Goal: Transaction & Acquisition: Book appointment/travel/reservation

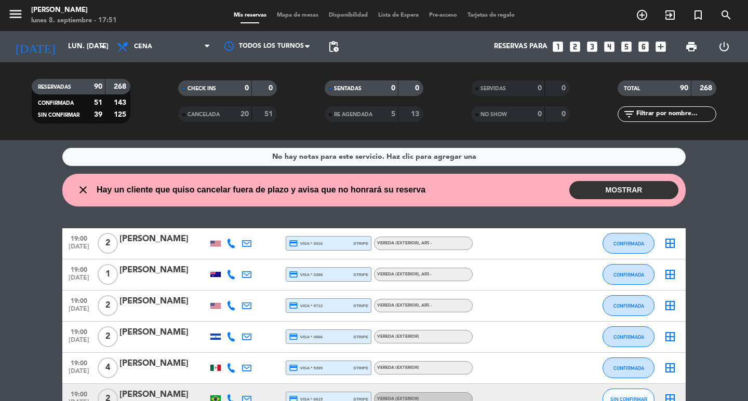
click at [337, 51] on span "pending_actions" at bounding box center [333, 46] width 12 height 12
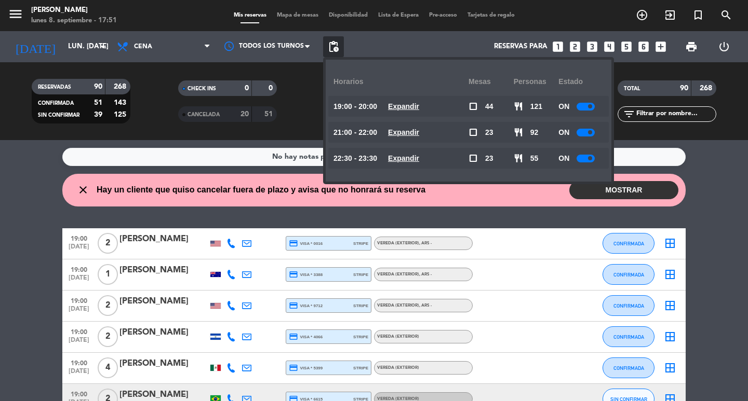
click at [419, 107] on u "Expandir" at bounding box center [403, 106] width 31 height 8
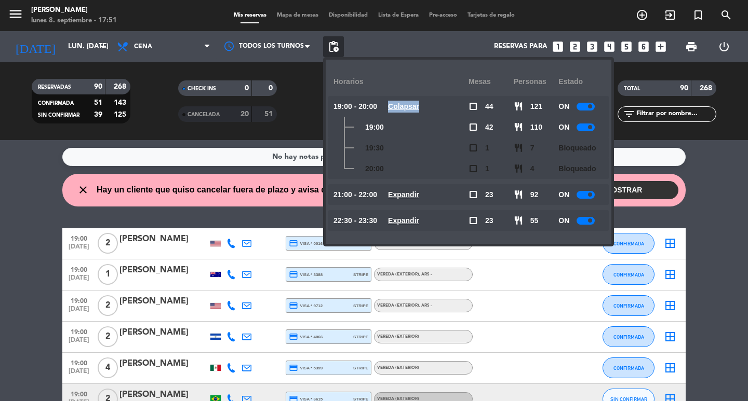
click at [419, 107] on u "Colapsar" at bounding box center [403, 106] width 31 height 8
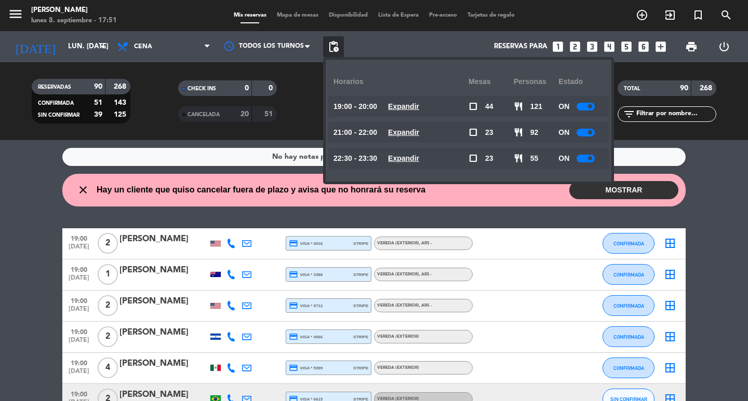
click at [419, 132] on u "Expandir" at bounding box center [403, 132] width 31 height 8
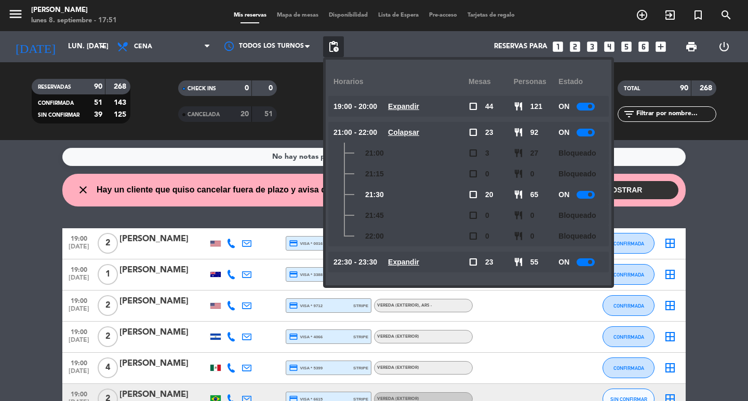
click at [419, 132] on u "Colapsar" at bounding box center [403, 132] width 31 height 8
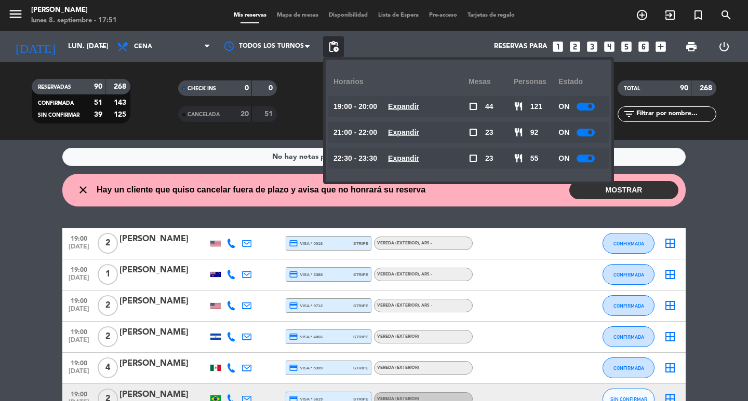
click at [459, 159] on div "22:30 - 23:30 Expandir" at bounding box center [400, 158] width 135 height 21
click at [419, 156] on u "Expandir" at bounding box center [403, 158] width 31 height 8
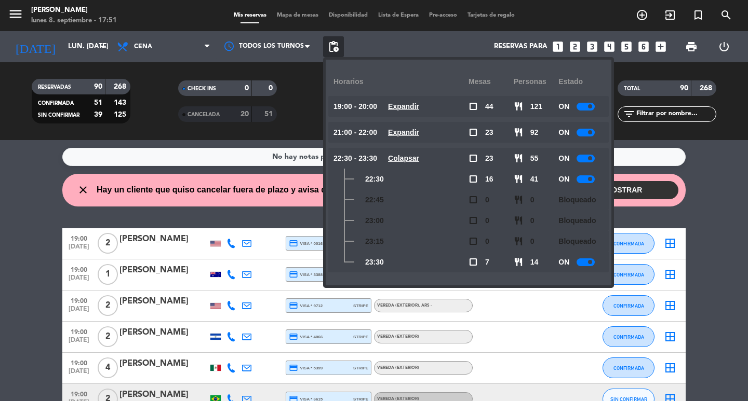
click at [402, 182] on div "22:30" at bounding box center [400, 179] width 135 height 21
drag, startPoint x: 424, startPoint y: 167, endPoint x: 439, endPoint y: 156, distance: 18.6
click at [425, 167] on div "22:30 - 23:30 Colapsar" at bounding box center [400, 158] width 135 height 21
click at [419, 154] on u "Colapsar" at bounding box center [403, 158] width 31 height 8
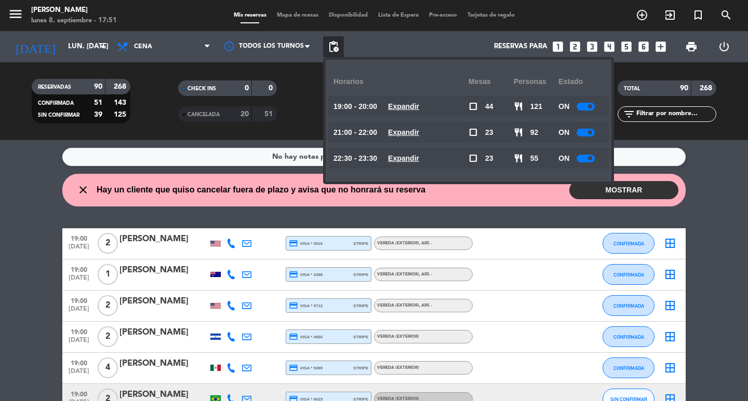
click at [419, 128] on u "Expandir" at bounding box center [403, 132] width 31 height 8
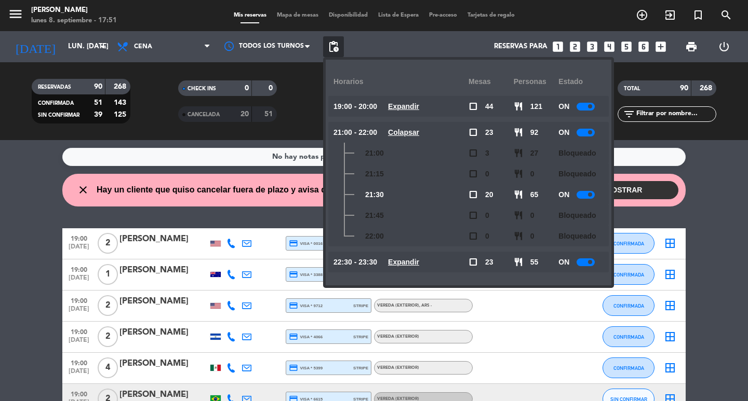
click at [170, 223] on div "No hay notas para este servicio. Haz clic para agregar una close Hay un cliente…" at bounding box center [374, 270] width 748 height 261
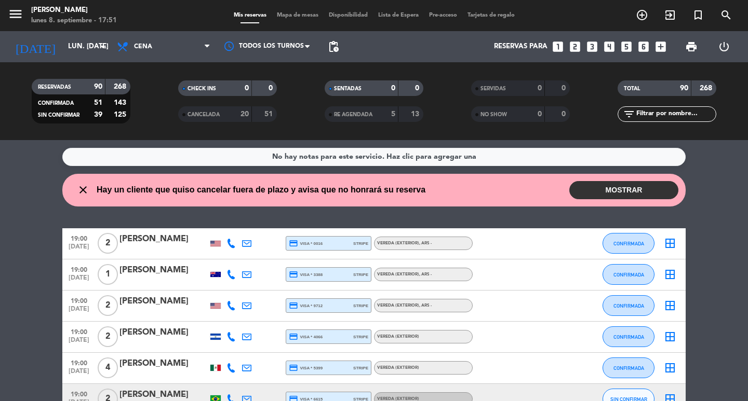
drag, startPoint x: 341, startPoint y: 50, endPoint x: 346, endPoint y: 48, distance: 6.1
click at [340, 50] on span "pending_actions" at bounding box center [333, 46] width 21 height 21
click at [336, 47] on span "pending_actions" at bounding box center [333, 46] width 12 height 12
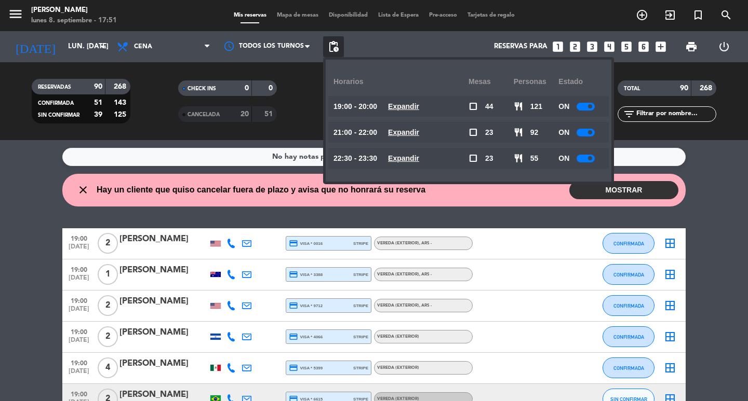
click at [240, 207] on div "close Hay un cliente que quiso cancelar fuera de plazo y avisa que no honrará s…" at bounding box center [373, 190] width 623 height 33
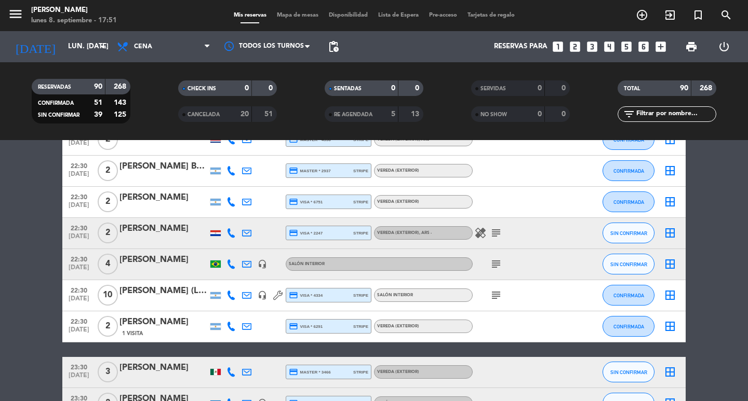
scroll to position [2596, 0]
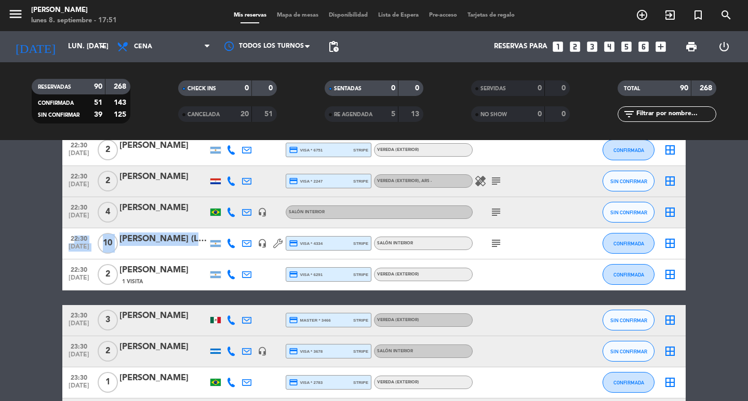
drag, startPoint x: 155, startPoint y: 276, endPoint x: 64, endPoint y: 266, distance: 91.9
click at [64, 260] on div "22:30 [DATE] [PERSON_NAME] (LABORATORIOS BACON) headset_mic credit_card visa * …" at bounding box center [373, 243] width 623 height 31
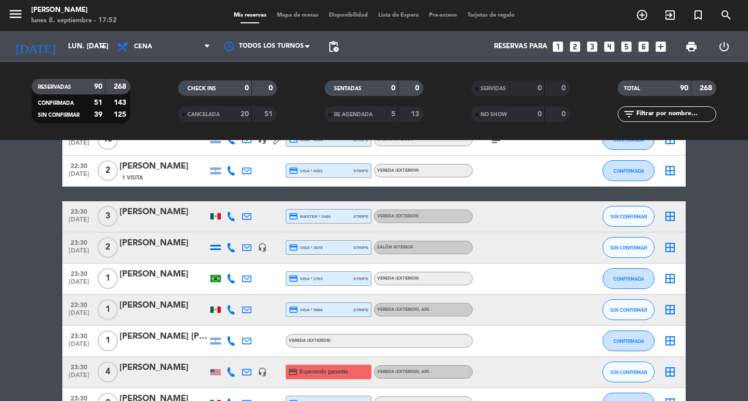
scroll to position [2800, 0]
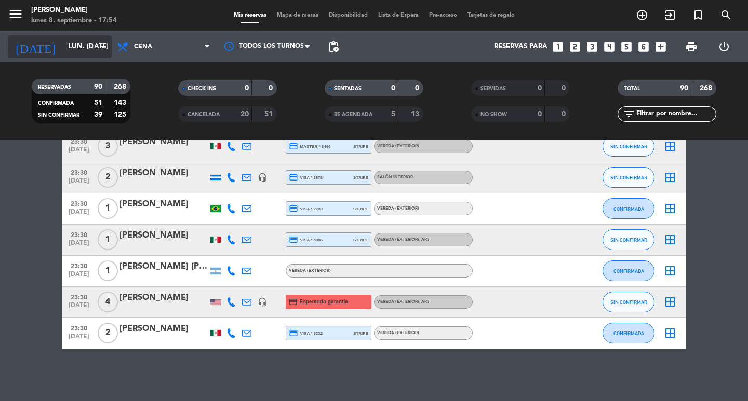
click at [95, 51] on input "lun. [DATE]" at bounding box center [108, 46] width 91 height 19
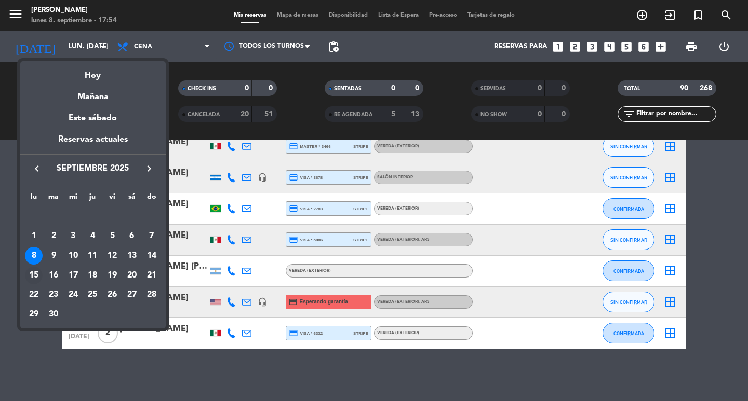
click at [36, 275] on div "15" at bounding box center [34, 276] width 18 height 18
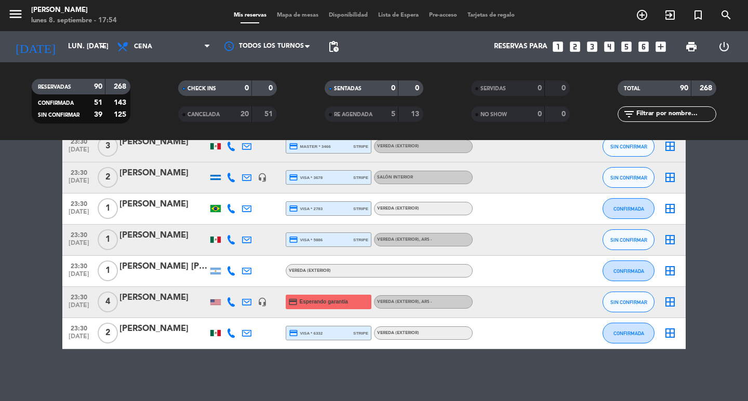
type input "lun. [DATE]"
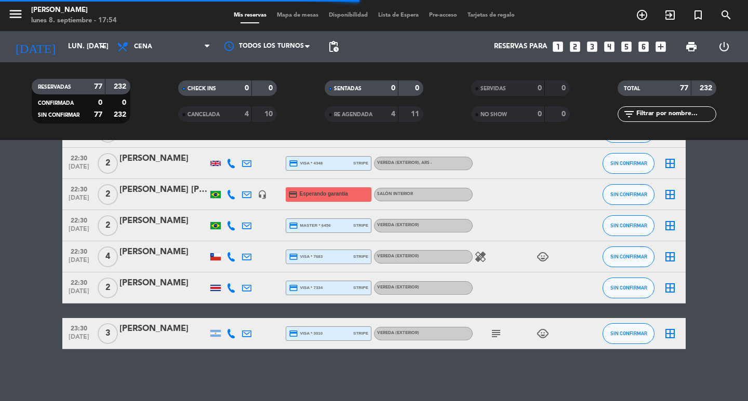
scroll to position [2334, 0]
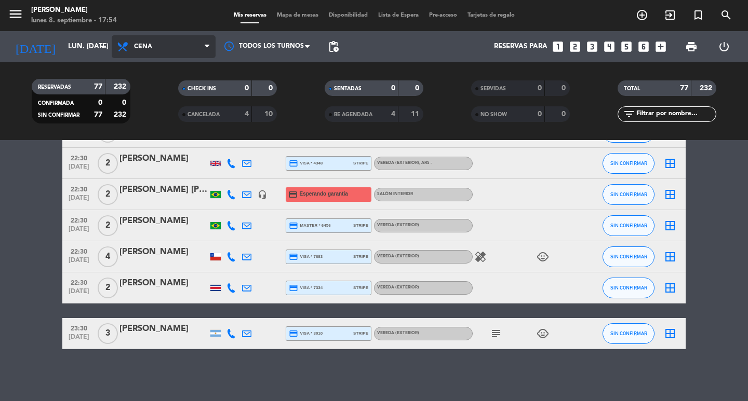
click at [204, 48] on span "Cena" at bounding box center [164, 46] width 104 height 23
click at [164, 117] on div "menu [PERSON_NAME] lunes 8. septiembre - 17:54 Mis reservas Mapa de mesas Dispo…" at bounding box center [374, 70] width 748 height 140
click at [587, 46] on icon "looks_3" at bounding box center [591, 46] width 13 height 13
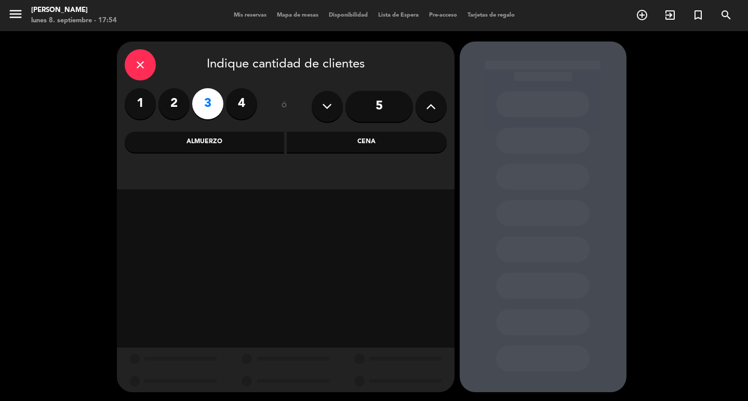
click at [331, 138] on div "Cena" at bounding box center [367, 142] width 160 height 21
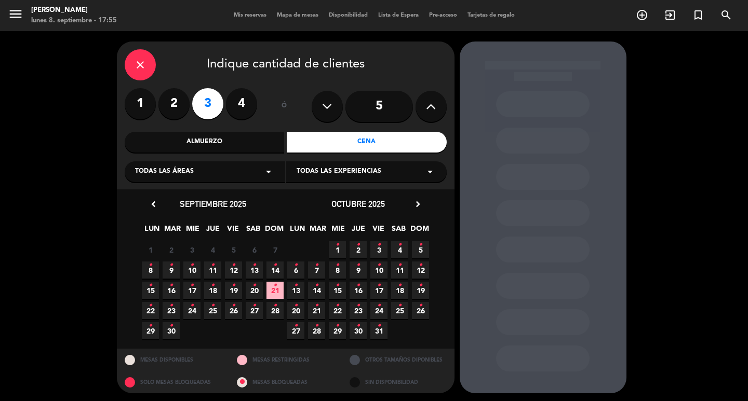
click at [151, 294] on icon "•" at bounding box center [150, 285] width 4 height 17
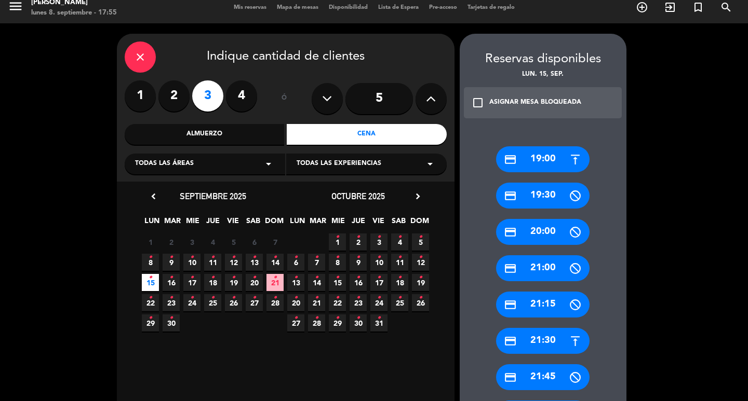
click at [170, 286] on icon "•" at bounding box center [171, 277] width 4 height 17
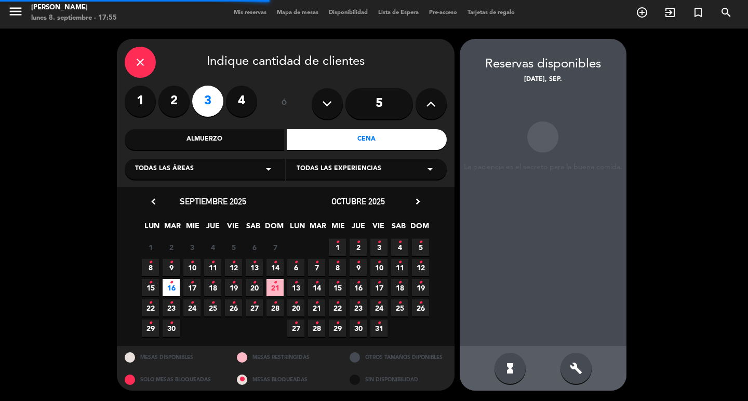
scroll to position [42, 0]
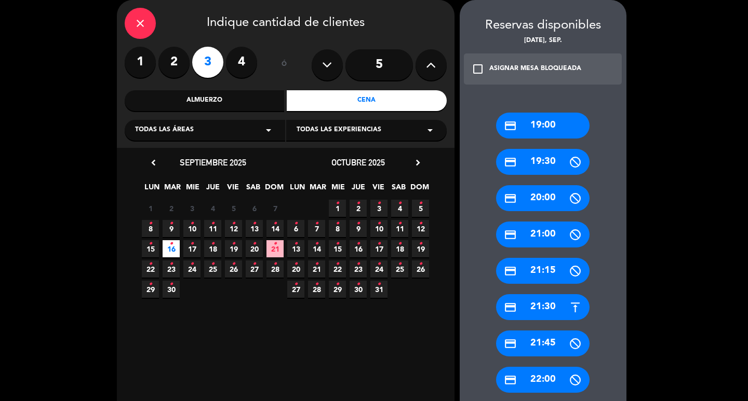
click at [154, 253] on span "15 •" at bounding box center [150, 248] width 17 height 17
click at [559, 135] on div "credit_card 19:00" at bounding box center [542, 126] width 93 height 26
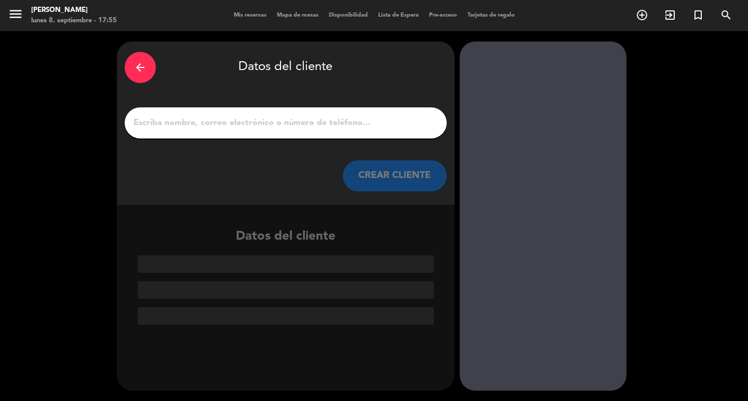
click at [355, 130] on input "1" at bounding box center [285, 123] width 306 height 15
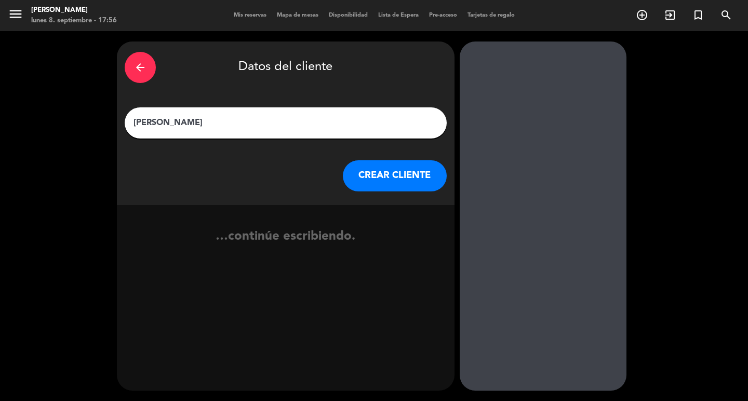
type input "[PERSON_NAME]"
click at [417, 179] on button "CREAR CLIENTE" at bounding box center [395, 175] width 104 height 31
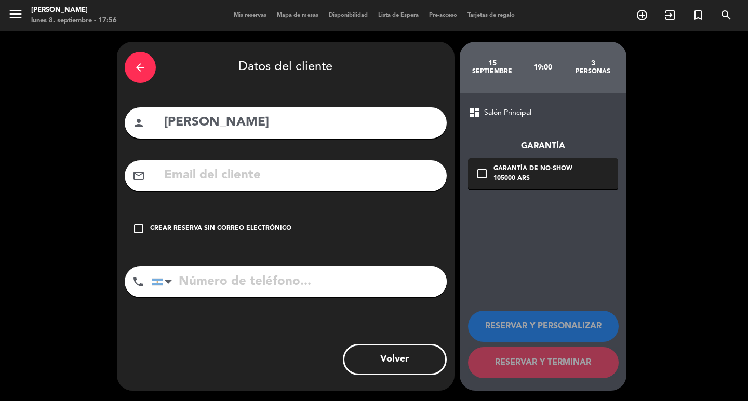
drag, startPoint x: 281, startPoint y: 186, endPoint x: 313, endPoint y: 197, distance: 34.0
click at [279, 184] on input "text" at bounding box center [301, 175] width 276 height 21
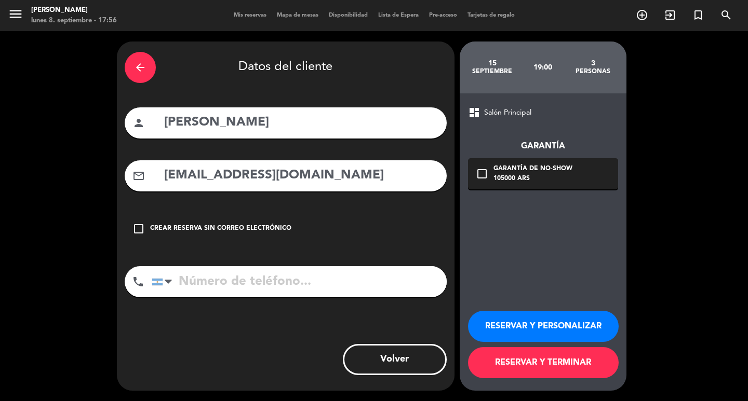
type input "[EMAIL_ADDRESS][DOMAIN_NAME]"
click at [278, 297] on input "tel" at bounding box center [299, 281] width 295 height 31
type input "[PHONE_NUMBER]"
click at [493, 179] on div "105000 ARS" at bounding box center [532, 179] width 79 height 10
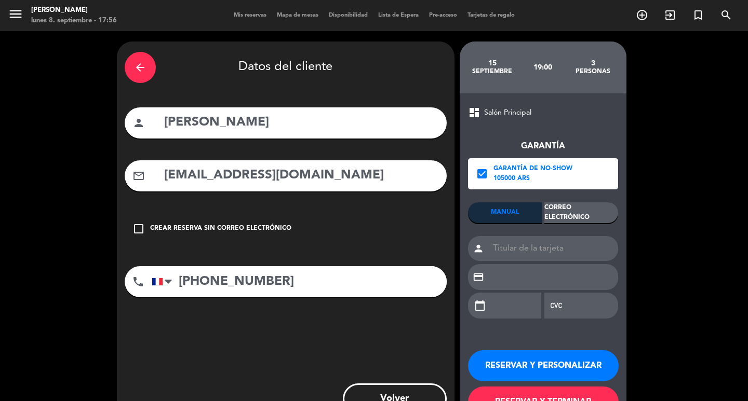
click at [583, 220] on div "Correo Electrónico" at bounding box center [581, 212] width 74 height 21
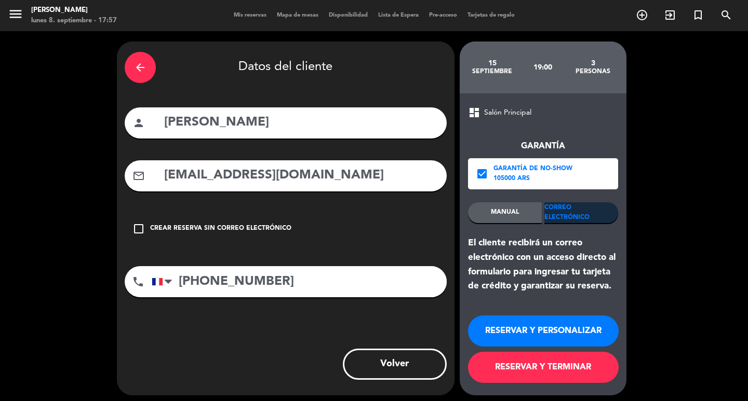
click at [563, 342] on button "RESERVAR Y PERSONALIZAR" at bounding box center [543, 331] width 151 height 31
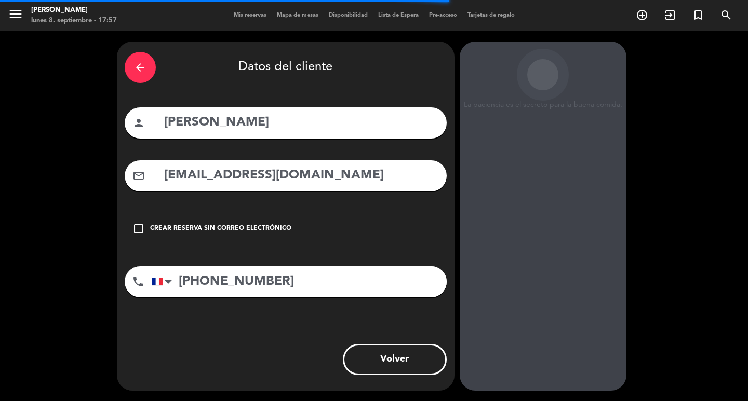
scroll to position [30, 0]
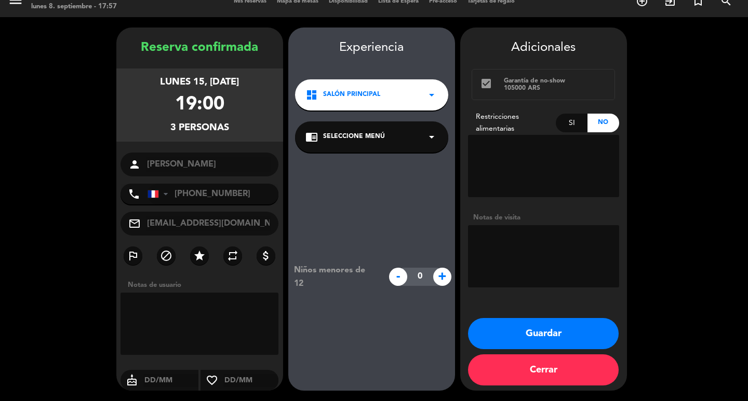
click at [426, 89] on icon "arrow_drop_down" at bounding box center [431, 95] width 12 height 12
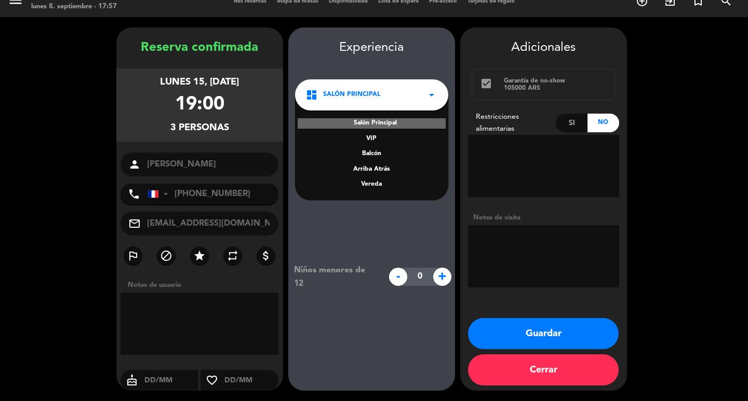
click at [380, 180] on div "Vereda" at bounding box center [371, 185] width 132 height 10
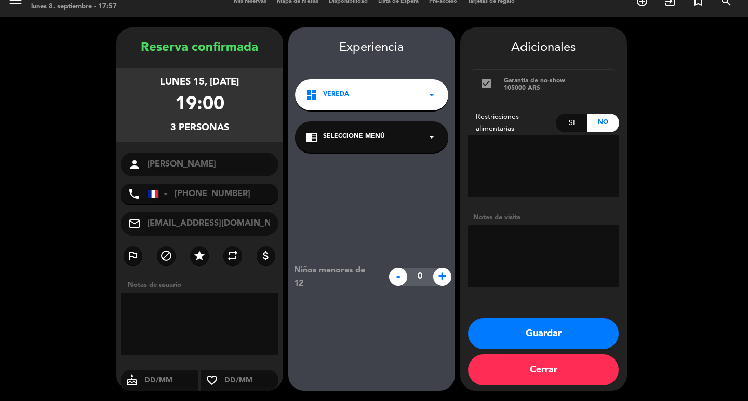
click at [423, 131] on div "chrome_reader_mode Seleccione Menú arrow_drop_down" at bounding box center [371, 136] width 153 height 31
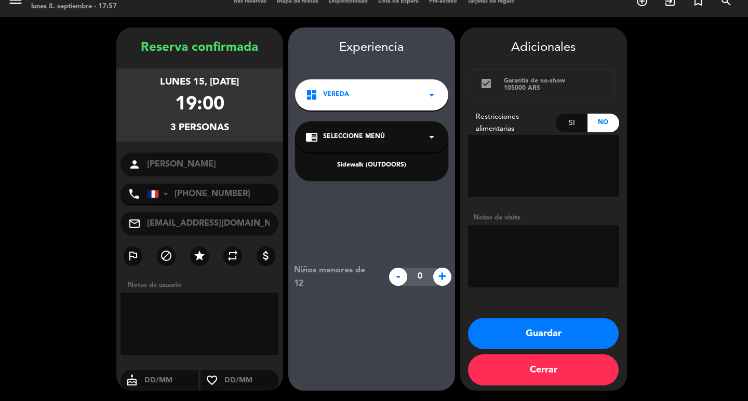
click at [390, 160] on div "Sidewalk (OUTDOORS)" at bounding box center [371, 165] width 132 height 10
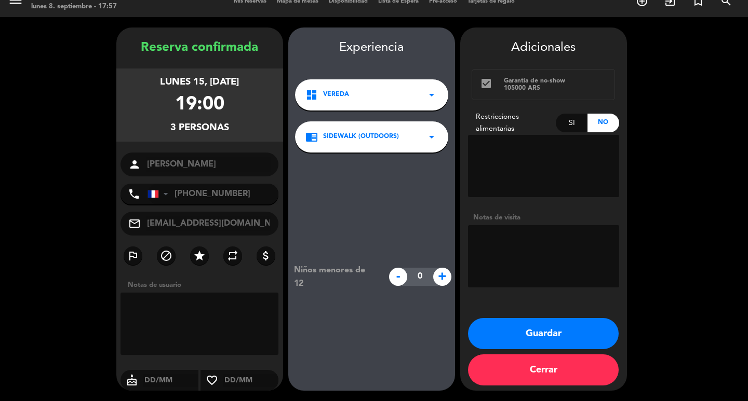
click at [532, 330] on button "Guardar" at bounding box center [543, 333] width 151 height 31
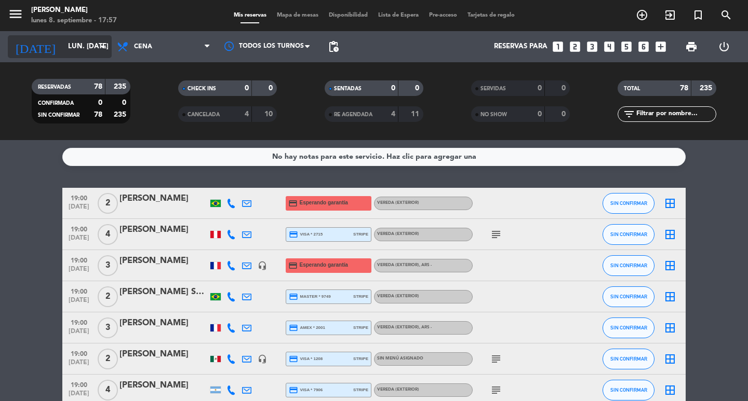
click at [96, 52] on input "lun. [DATE]" at bounding box center [108, 46] width 91 height 19
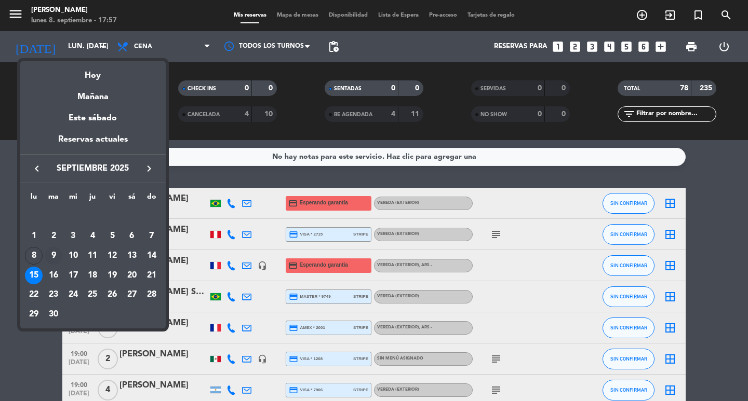
click at [55, 261] on div "9" at bounding box center [54, 256] width 18 height 18
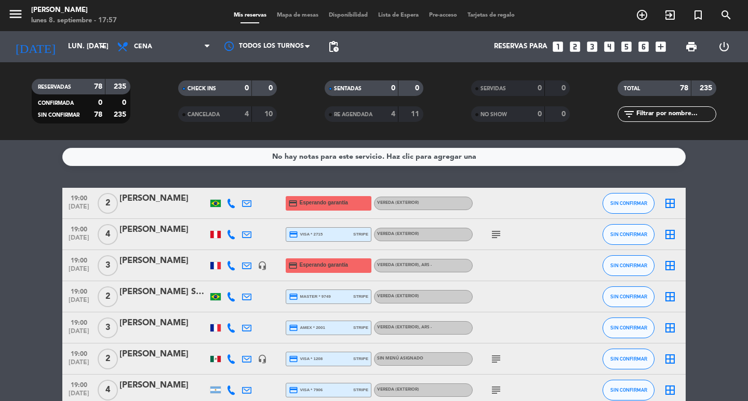
type input "[DATE] sep."
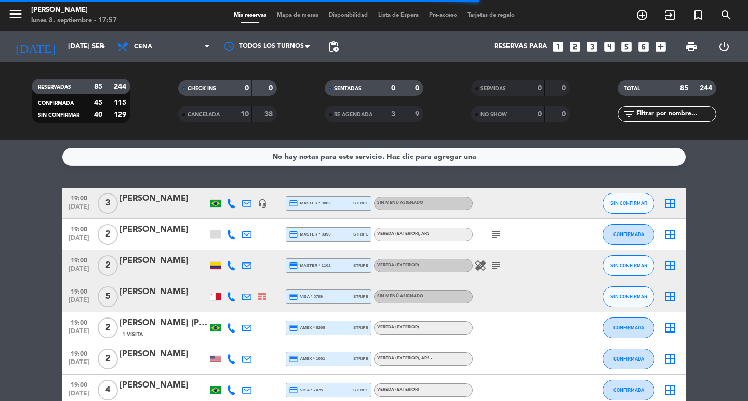
click at [572, 49] on icon "looks_two" at bounding box center [574, 46] width 13 height 13
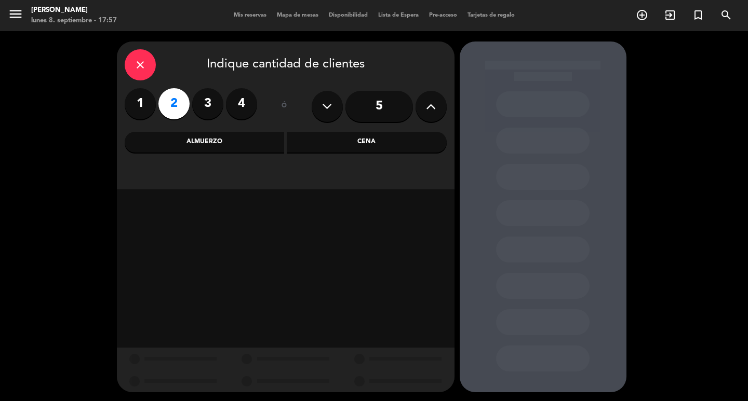
click at [340, 142] on div "Cena" at bounding box center [367, 142] width 160 height 21
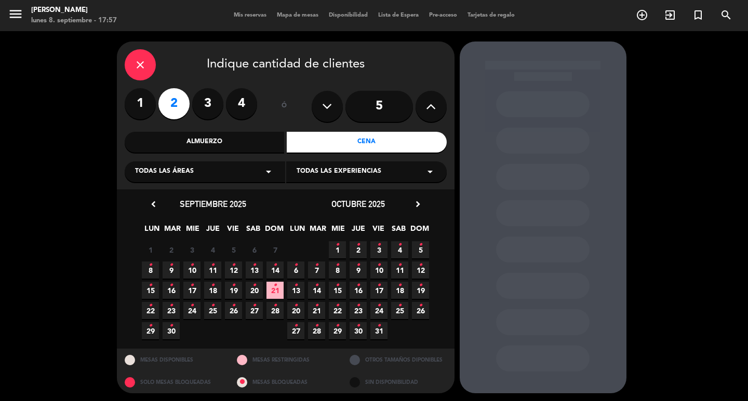
click at [172, 273] on icon "•" at bounding box center [171, 265] width 4 height 17
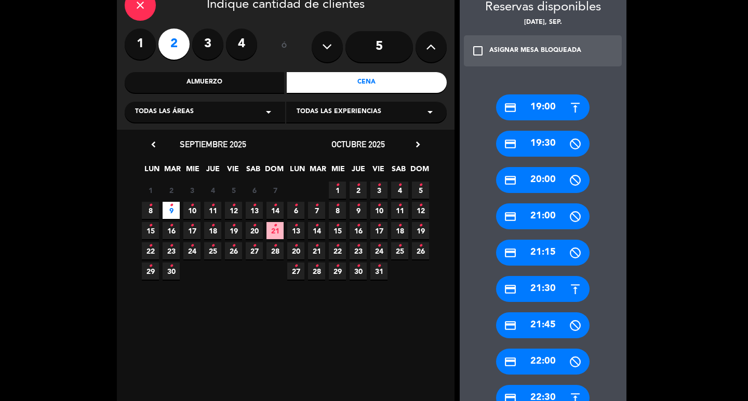
scroll to position [112, 0]
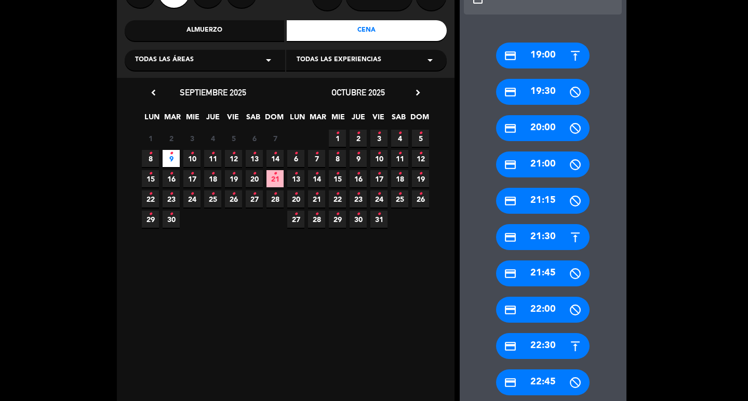
click at [561, 354] on div "credit_card 22:30" at bounding box center [542, 346] width 93 height 26
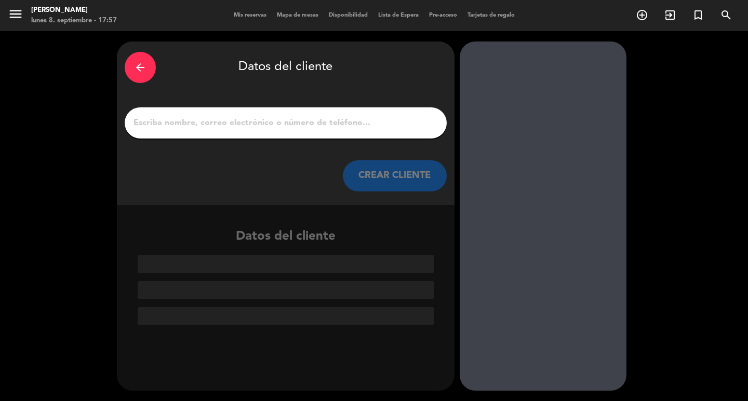
scroll to position [0, 0]
click at [315, 130] on input "1" at bounding box center [285, 123] width 306 height 15
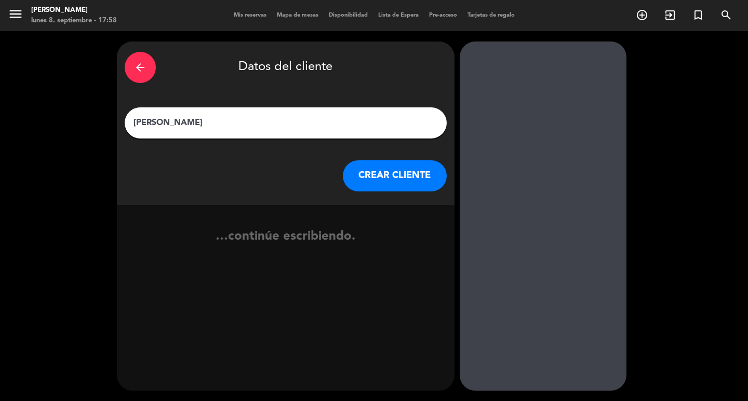
click at [194, 130] on input "[PERSON_NAME]" at bounding box center [285, 123] width 306 height 15
click at [227, 123] on input "[PERSON_NAME]" at bounding box center [285, 123] width 306 height 15
type input "[PERSON_NAME]"
click at [390, 190] on button "CREAR CLIENTE" at bounding box center [395, 175] width 104 height 31
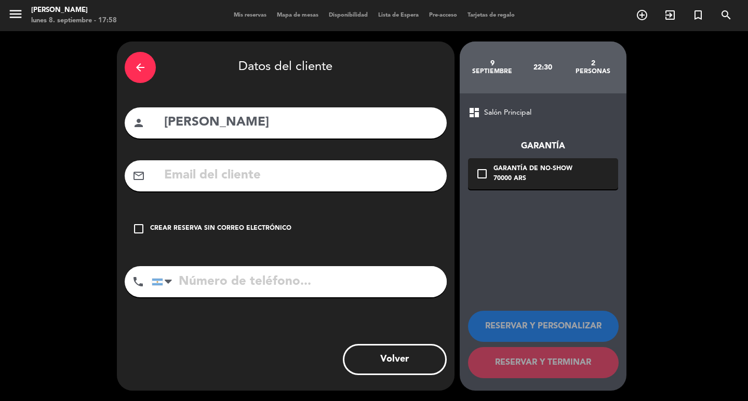
click at [299, 184] on input "text" at bounding box center [301, 175] width 276 height 21
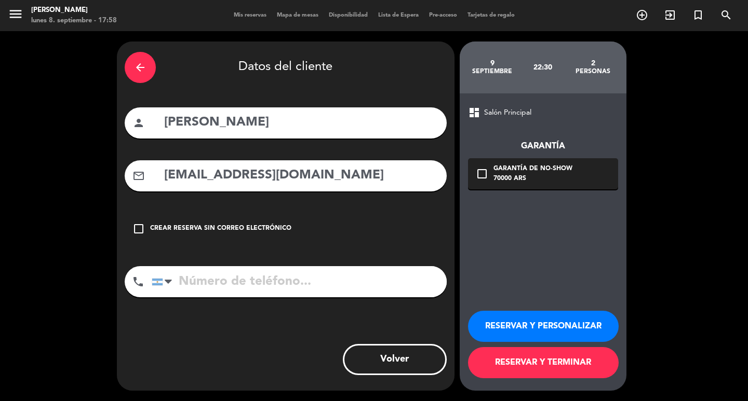
type input "[EMAIL_ADDRESS][DOMAIN_NAME]"
click at [334, 297] on input "tel" at bounding box center [299, 281] width 295 height 31
type input "[PHONE_NUMBER]"
click at [501, 183] on div "70000 ARS" at bounding box center [532, 179] width 79 height 10
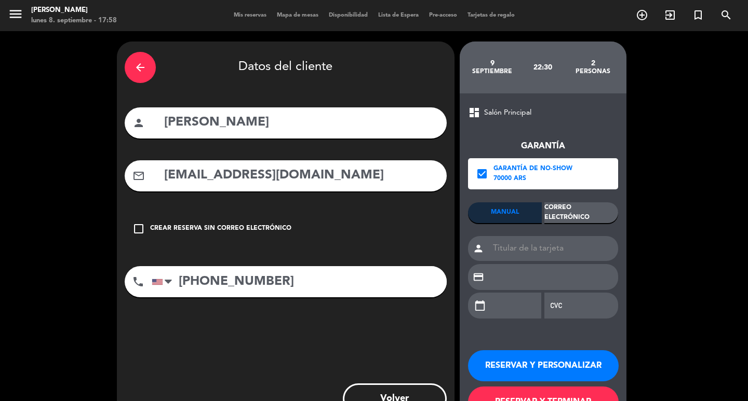
click at [556, 210] on div "Correo Electrónico" at bounding box center [581, 212] width 74 height 21
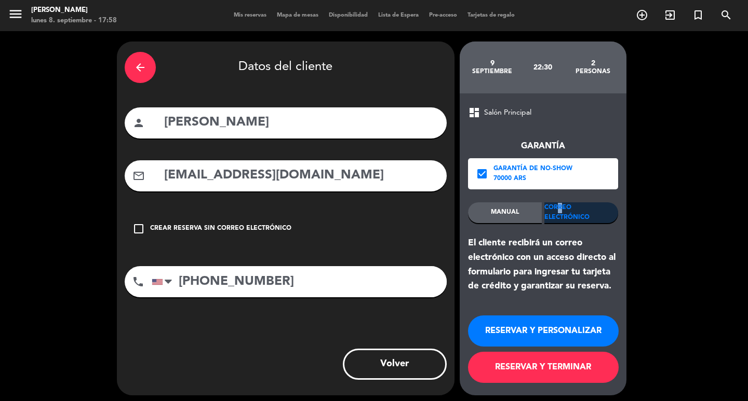
click at [559, 337] on button "RESERVAR Y PERSONALIZAR" at bounding box center [543, 331] width 151 height 31
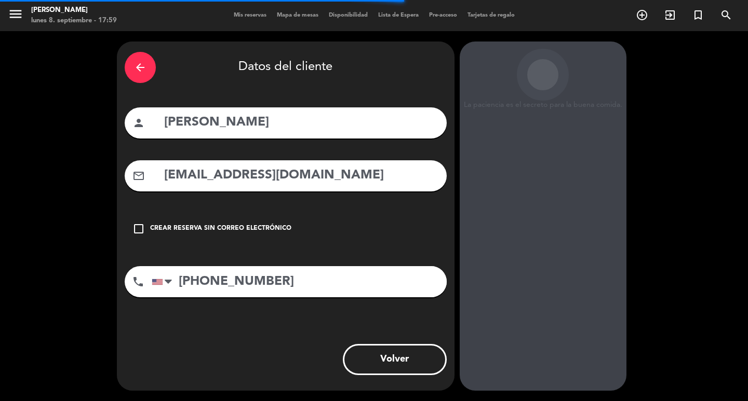
scroll to position [30, 0]
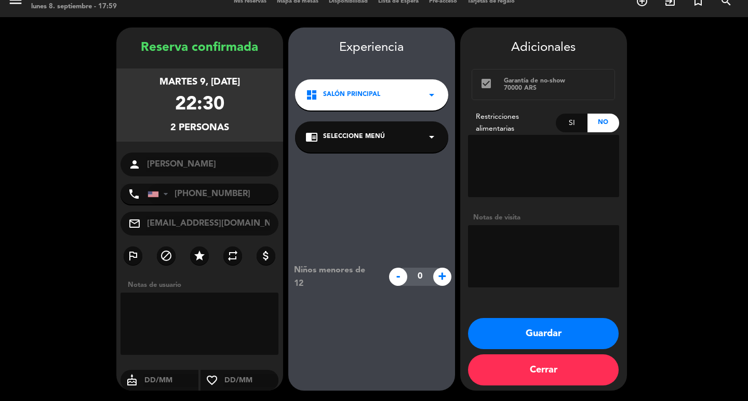
click at [374, 87] on div "dashboard Salón Principal arrow_drop_down" at bounding box center [371, 94] width 153 height 31
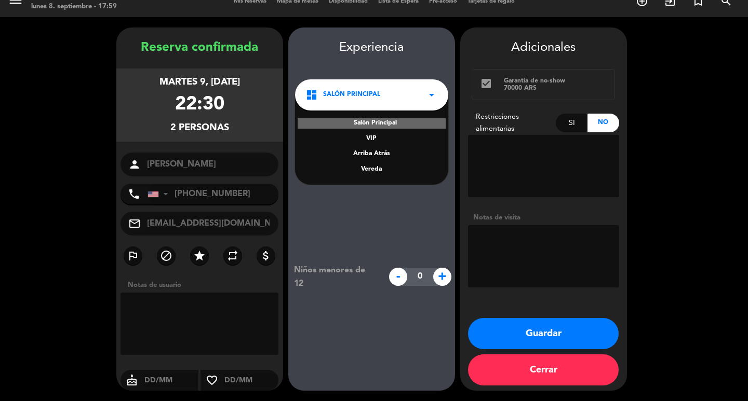
click at [379, 165] on div "Vereda" at bounding box center [371, 170] width 132 height 10
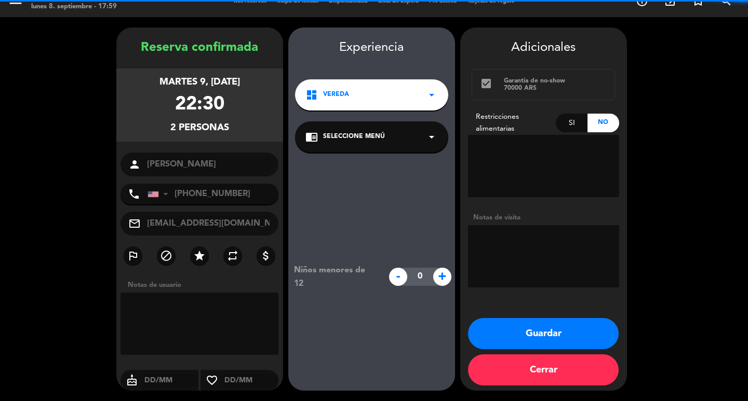
click at [381, 132] on div "chrome_reader_mode Seleccione Menú arrow_drop_down" at bounding box center [371, 136] width 153 height 31
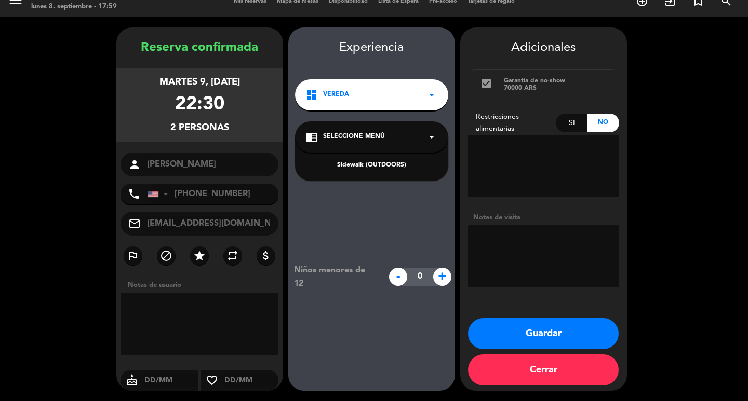
click at [386, 160] on div "Sidewalk (OUTDOORS)" at bounding box center [371, 165] width 132 height 10
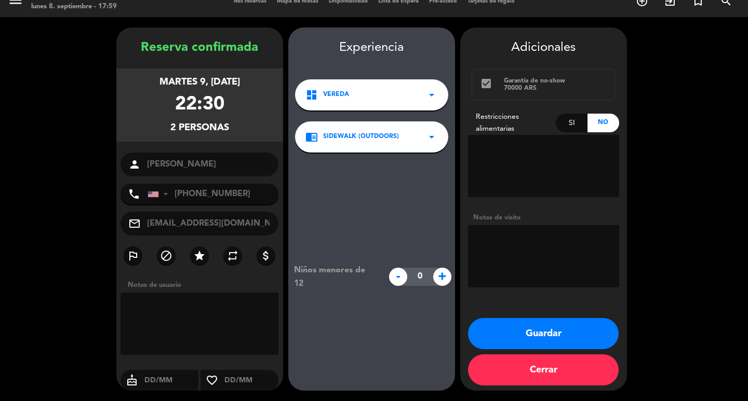
click at [540, 331] on button "Guardar" at bounding box center [543, 333] width 151 height 31
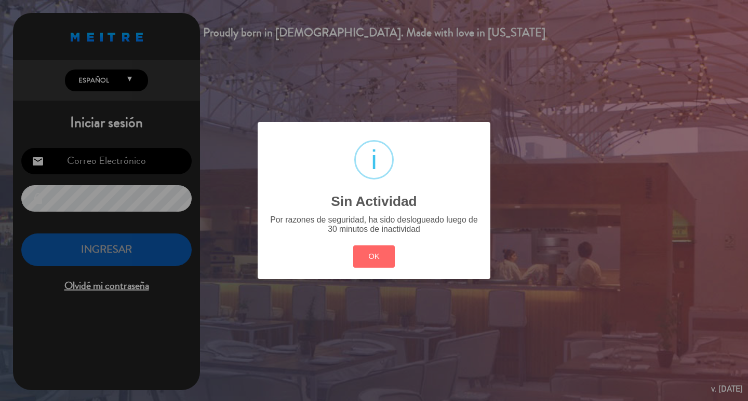
type input "[EMAIL_ADDRESS][DOMAIN_NAME]"
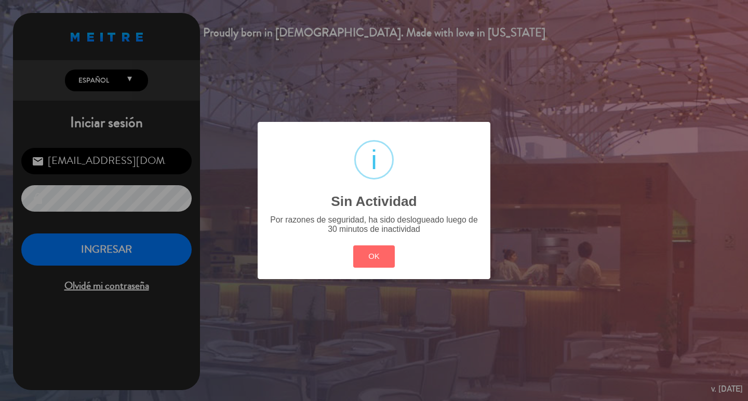
click at [381, 251] on div "? ! i Sin Actividad × Por razones de seguridad, ha sido deslogueado luego de 30…" at bounding box center [374, 200] width 233 height 157
click at [381, 268] on button "OK" at bounding box center [374, 257] width 42 height 22
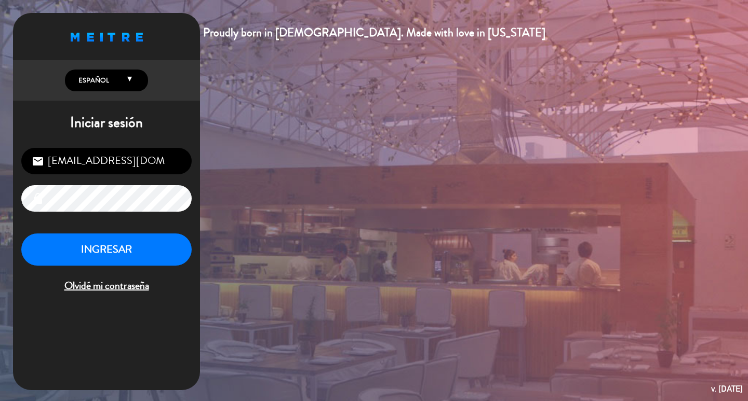
drag, startPoint x: 173, startPoint y: 288, endPoint x: 167, endPoint y: 264, distance: 24.7
click at [173, 287] on div "INGRESAR Olvidé mi contraseña" at bounding box center [106, 264] width 170 height 61
click at [167, 264] on button "INGRESAR" at bounding box center [106, 250] width 170 height 33
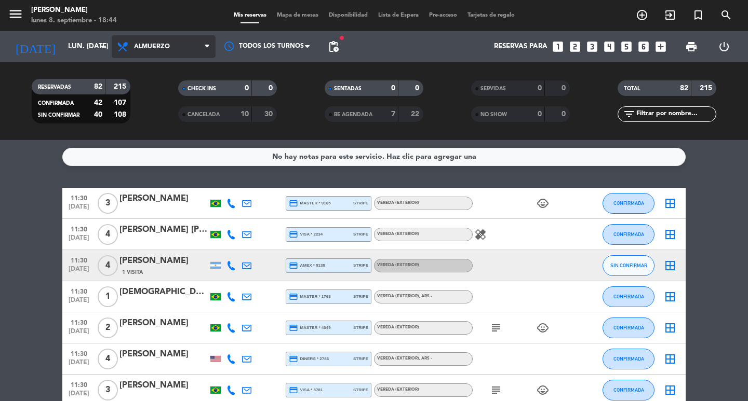
click at [142, 50] on span "Almuerzo" at bounding box center [152, 46] width 36 height 7
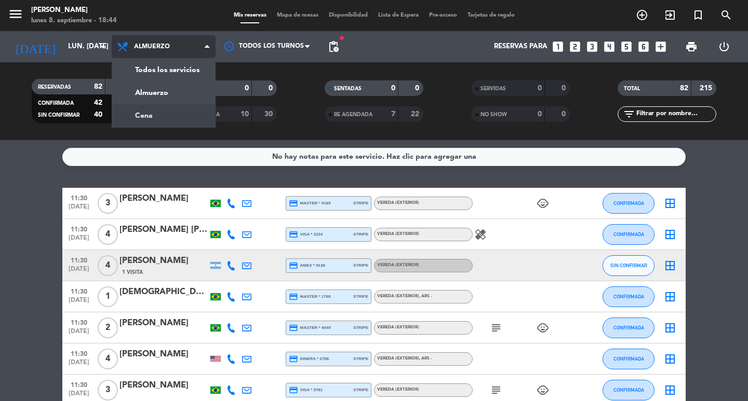
click at [153, 113] on div "menu [PERSON_NAME] lunes 8. septiembre - 18:44 Mis reservas Mapa de mesas Dispo…" at bounding box center [374, 70] width 748 height 140
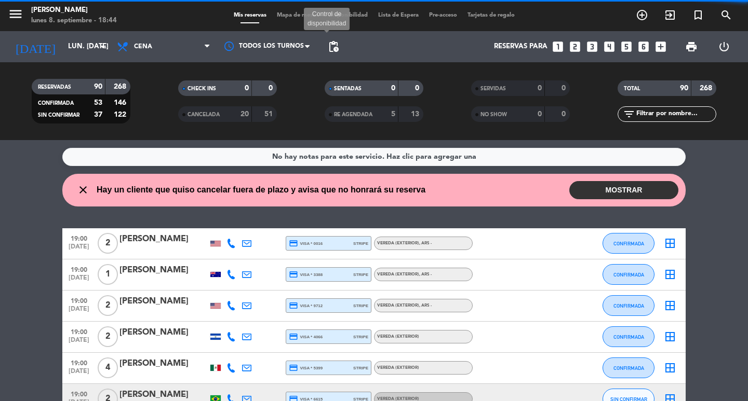
click at [333, 47] on span "pending_actions" at bounding box center [333, 46] width 12 height 12
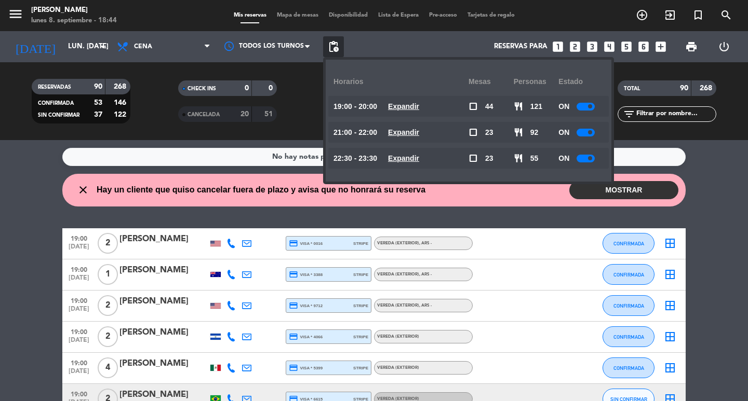
click at [415, 97] on div "19:00 - 20:00 Expandir" at bounding box center [400, 106] width 135 height 21
click at [419, 104] on u "Expandir" at bounding box center [403, 106] width 31 height 8
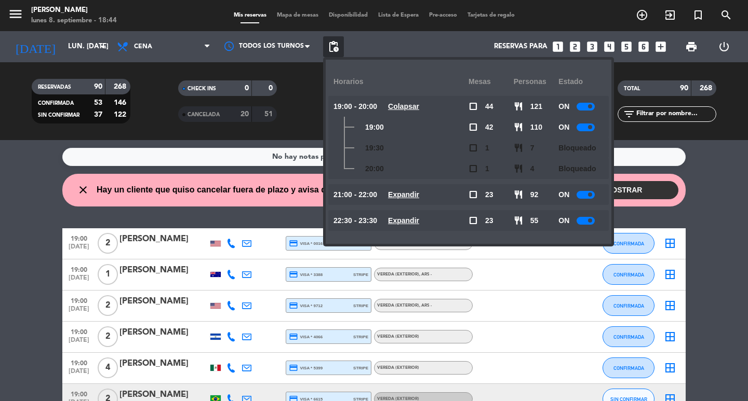
click at [416, 196] on u "Expandir" at bounding box center [403, 195] width 31 height 8
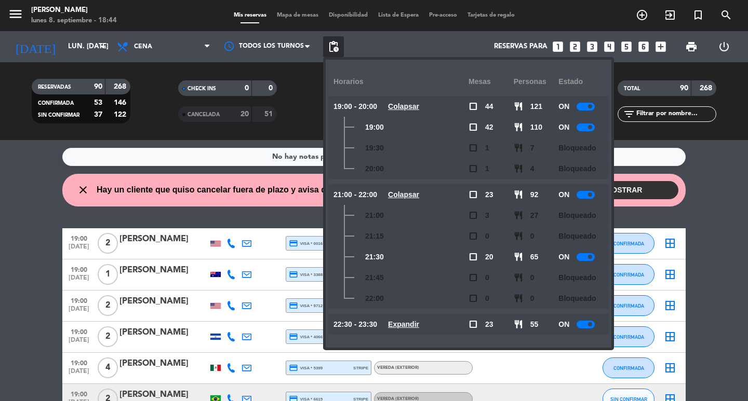
click at [419, 327] on u "Expandir" at bounding box center [403, 324] width 31 height 8
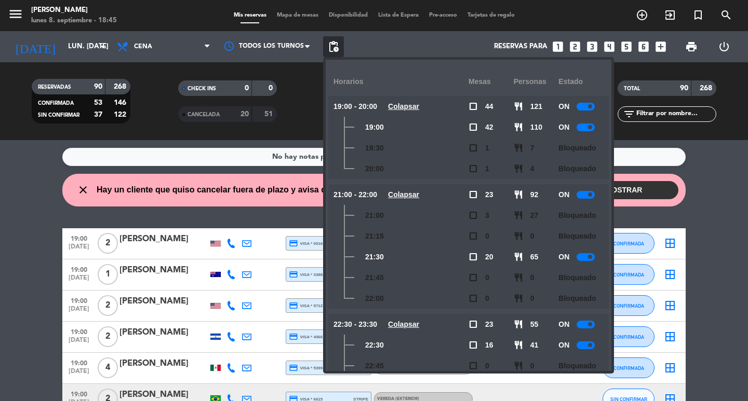
scroll to position [80, 0]
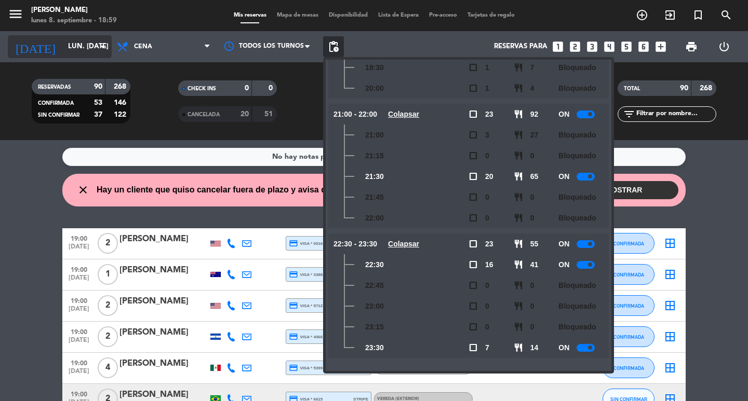
click at [87, 41] on input "lun. [DATE]" at bounding box center [108, 46] width 91 height 19
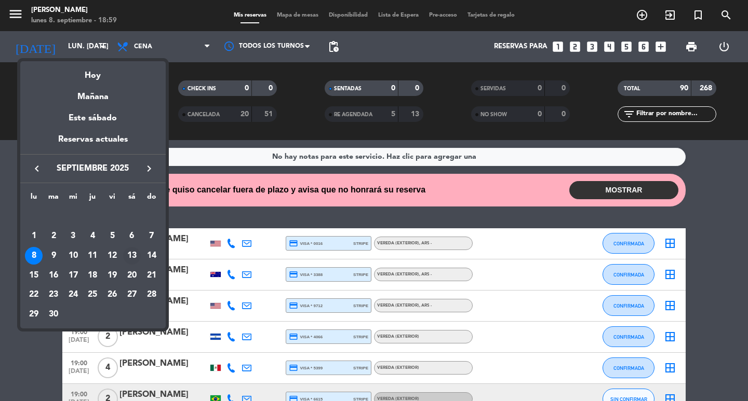
click at [136, 257] on div "13" at bounding box center [132, 256] width 18 height 18
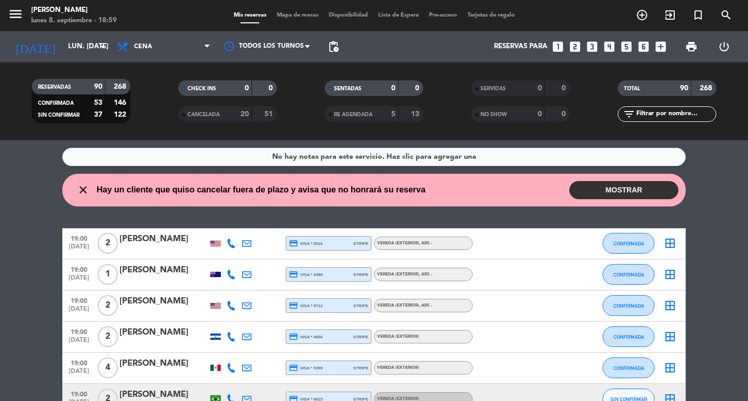
type input "sáb. [DATE]"
